Goal: Transaction & Acquisition: Obtain resource

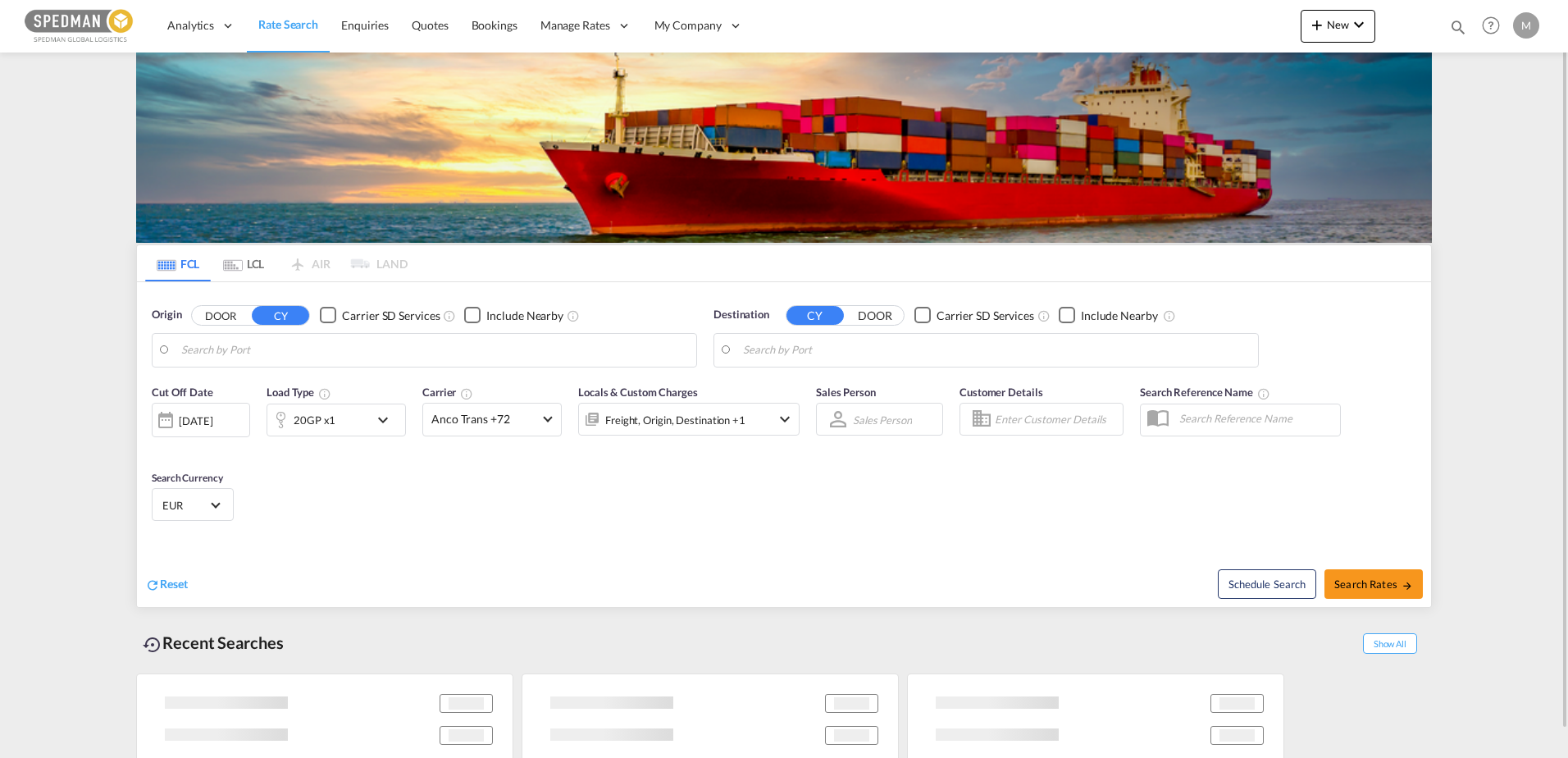
type input "[GEOGRAPHIC_DATA], [GEOGRAPHIC_DATA]"
type input "Busan, KRPUS"
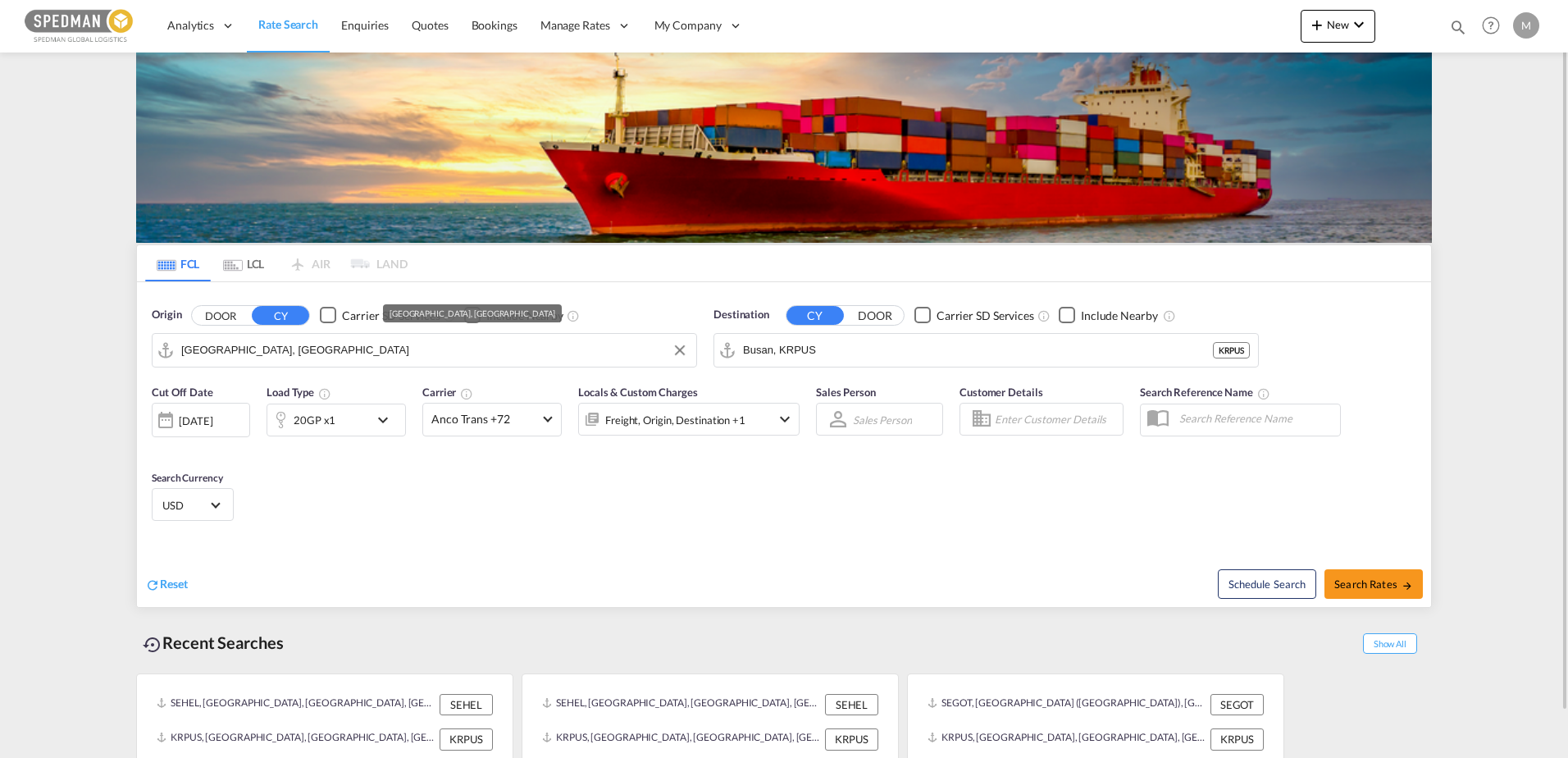
click at [296, 355] on input "[GEOGRAPHIC_DATA], [GEOGRAPHIC_DATA]" at bounding box center [434, 350] width 506 height 24
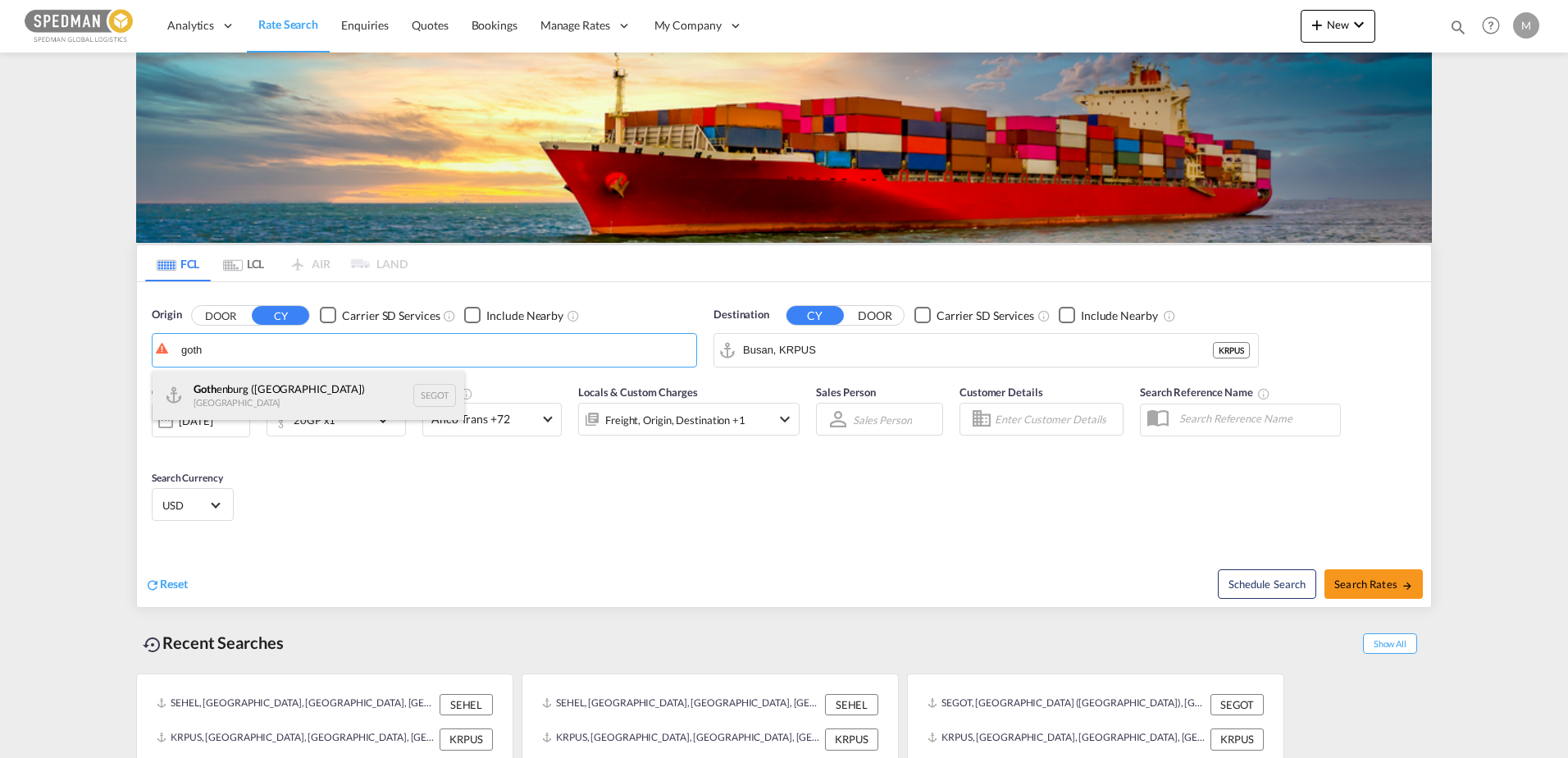
click at [249, 385] on div "Goth enburg ([GEOGRAPHIC_DATA]) [GEOGRAPHIC_DATA] SEGOT" at bounding box center [308, 395] width 312 height 49
type input "[GEOGRAPHIC_DATA] ([GEOGRAPHIC_DATA]), [GEOGRAPHIC_DATA]"
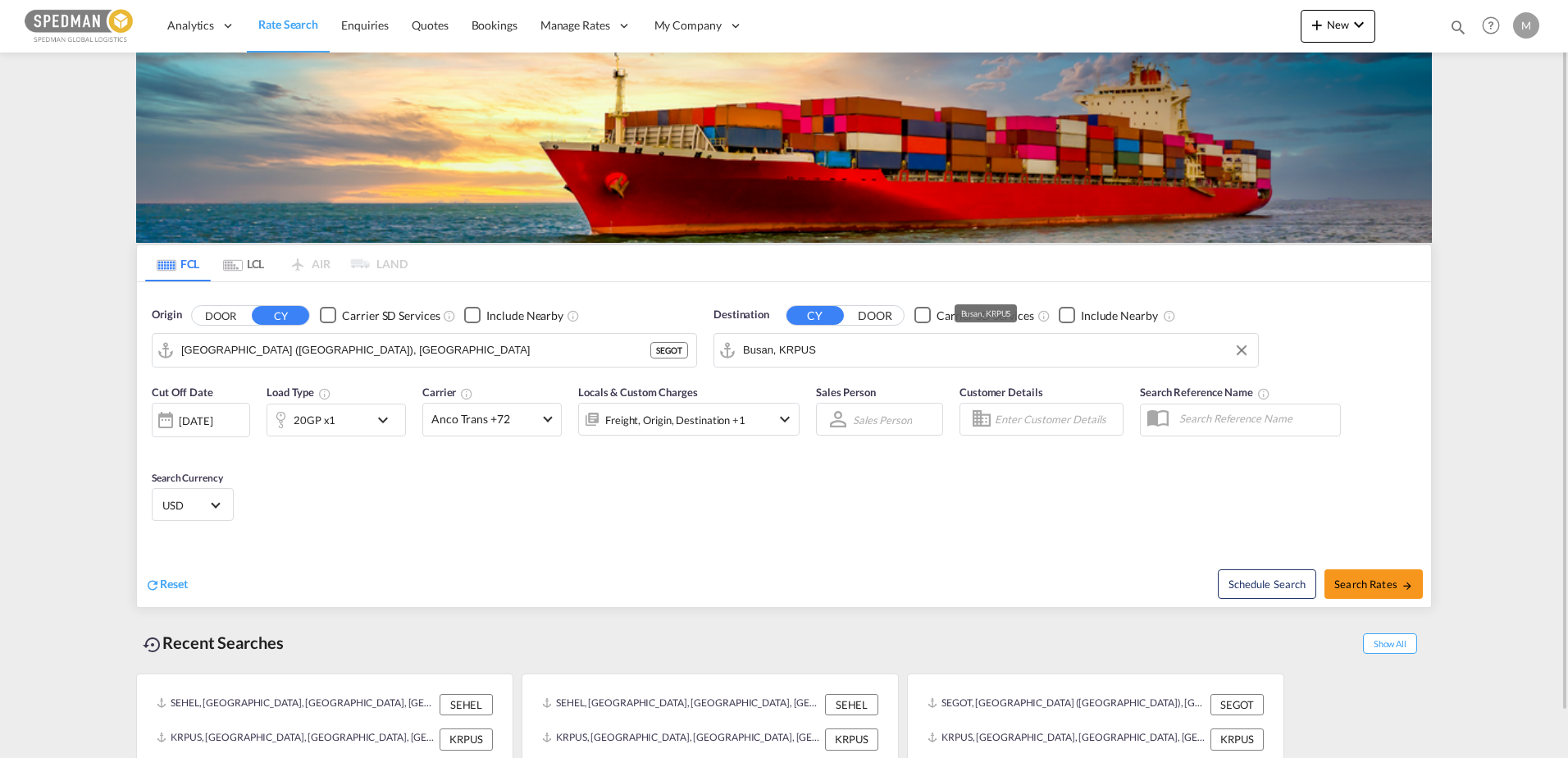
click at [809, 357] on input "Busan, KRPUS" at bounding box center [997, 350] width 506 height 24
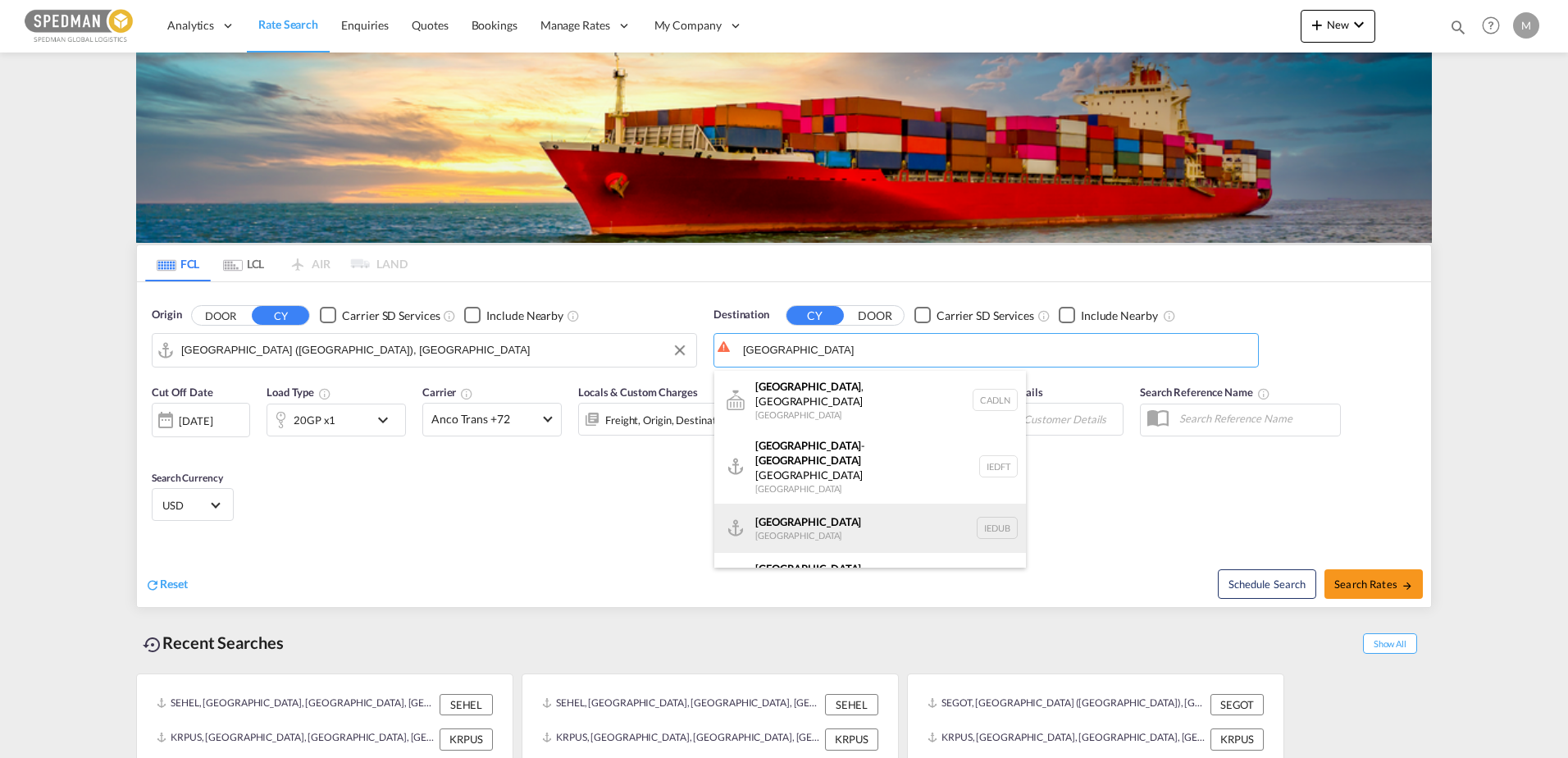
click at [770, 504] on div "[GEOGRAPHIC_DATA] [GEOGRAPHIC_DATA] IEDUB" at bounding box center [870, 528] width 312 height 49
type input "[GEOGRAPHIC_DATA], IEDUB"
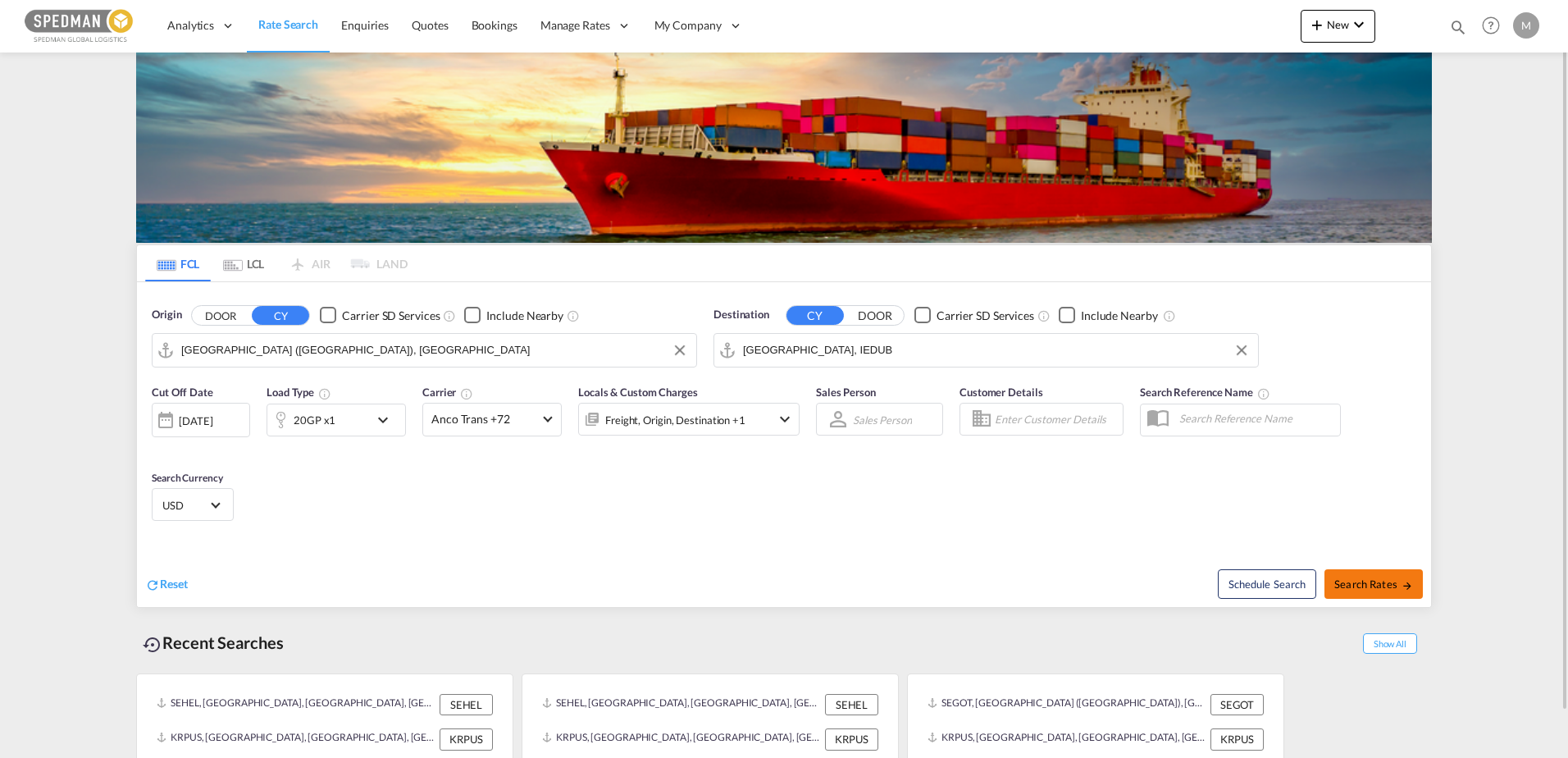
click at [1358, 583] on span "Search Rates" at bounding box center [1374, 583] width 79 height 14
type input "SEGOT to IEDUB / [DATE]"
